Goal: Find specific page/section: Find specific page/section

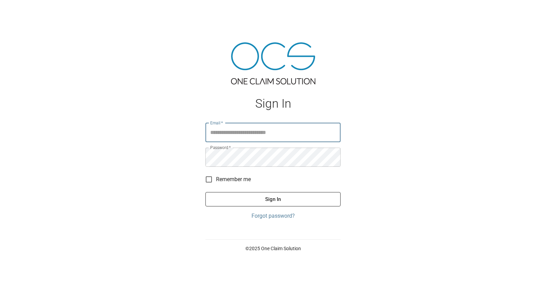
type input "**********"
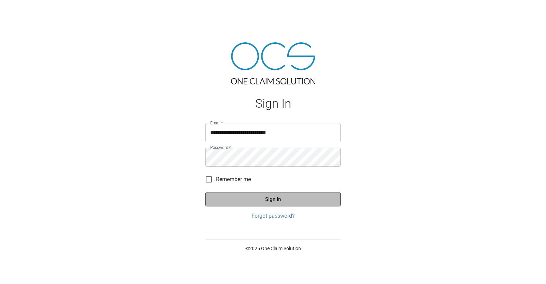
click at [240, 204] on button "Sign In" at bounding box center [273, 199] width 135 height 14
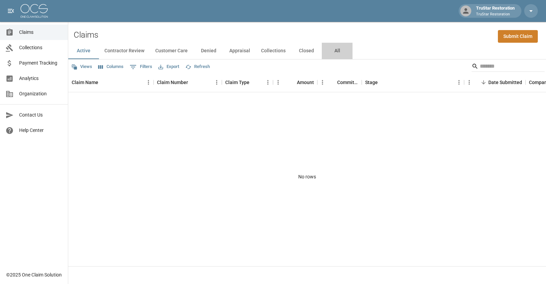
click at [342, 53] on button "All" at bounding box center [337, 51] width 31 height 16
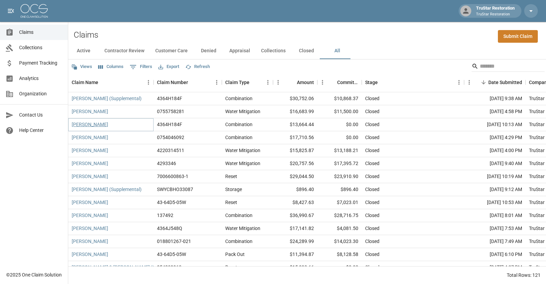
click at [91, 125] on link "[PERSON_NAME]" at bounding box center [90, 124] width 37 height 7
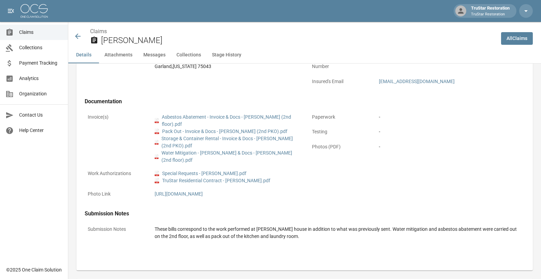
scroll to position [257, 0]
click at [180, 177] on link "pdf TruStar Residential Contract - [PERSON_NAME].pdf" at bounding box center [213, 180] width 116 height 7
